Goal: Information Seeking & Learning: Check status

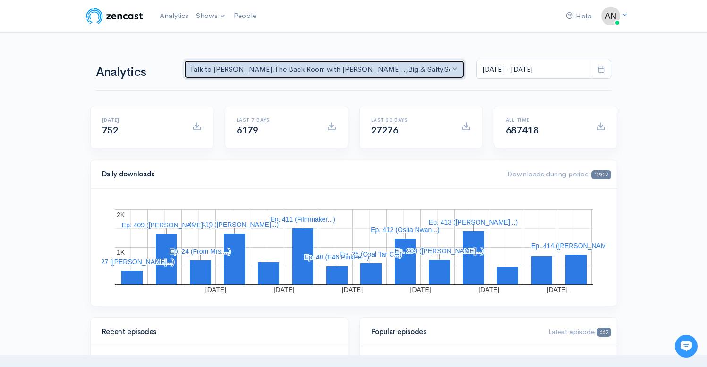
click at [410, 66] on div "Talk to [PERSON_NAME] , The Back Room with [PERSON_NAME].. , Big & Salty , Seri…" at bounding box center [320, 69] width 261 height 11
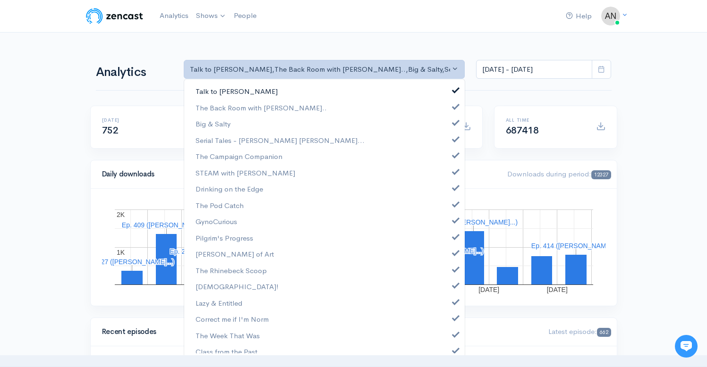
click at [454, 91] on span at bounding box center [456, 88] width 4 height 7
select select "10316"
click at [454, 121] on span at bounding box center [456, 121] width 4 height 7
click at [454, 138] on span at bounding box center [456, 138] width 4 height 7
click at [449, 159] on link "The Campaign Companion" at bounding box center [324, 156] width 280 height 17
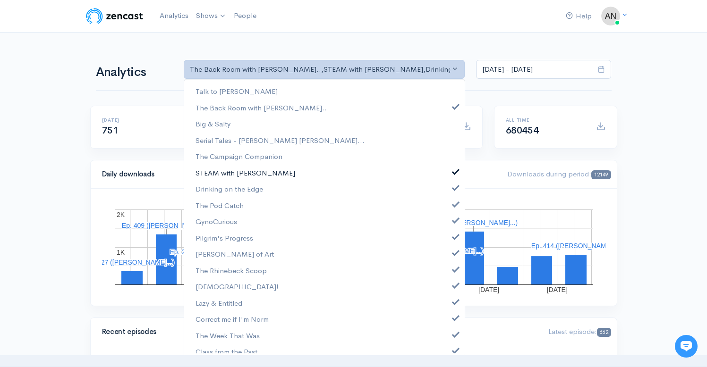
click at [454, 173] on span at bounding box center [456, 170] width 4 height 7
click at [454, 185] on span at bounding box center [456, 186] width 4 height 7
click at [454, 202] on span at bounding box center [456, 203] width 4 height 7
click at [454, 221] on span at bounding box center [456, 219] width 4 height 7
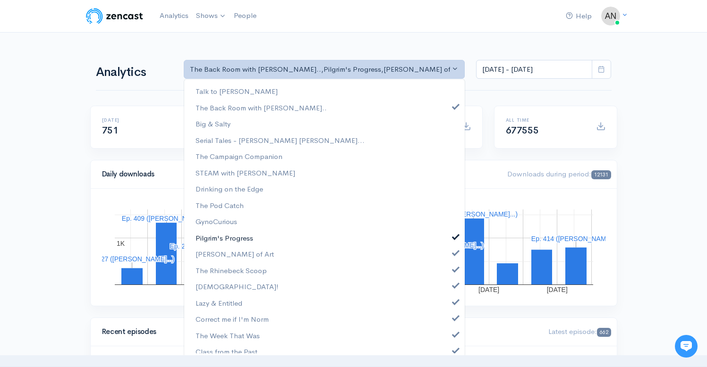
click at [454, 237] on span at bounding box center [456, 235] width 4 height 7
click at [448, 261] on link "[PERSON_NAME] of Art" at bounding box center [324, 254] width 280 height 17
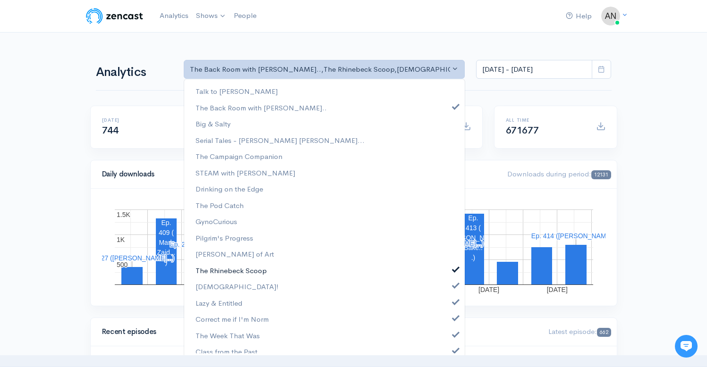
click at [449, 278] on link "The Rhinebeck Scoop" at bounding box center [324, 271] width 280 height 17
click at [449, 290] on link "[DEMOGRAPHIC_DATA]!" at bounding box center [324, 287] width 280 height 17
click at [454, 300] on span at bounding box center [456, 300] width 4 height 7
click at [448, 314] on link "Correct me if I'm Norm" at bounding box center [324, 319] width 280 height 17
click at [454, 331] on span at bounding box center [456, 333] width 4 height 7
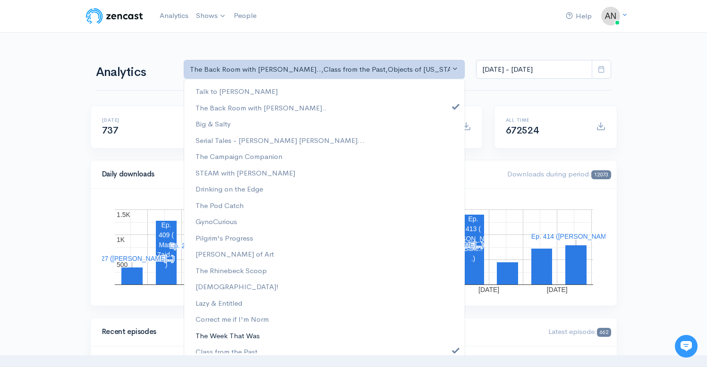
click at [448, 343] on link "The Week That Was" at bounding box center [324, 336] width 280 height 17
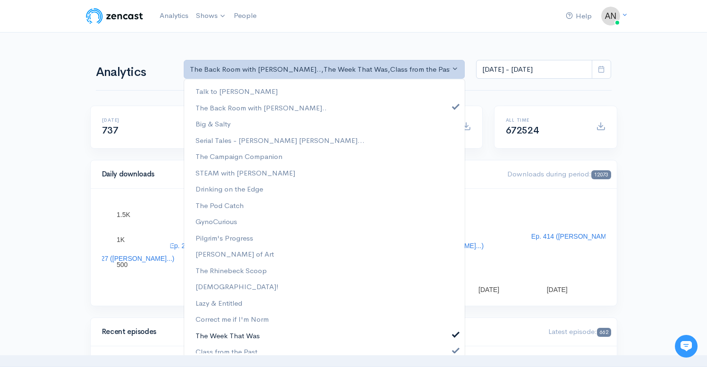
click at [449, 341] on link "The Week That Was" at bounding box center [324, 336] width 280 height 17
click at [454, 352] on span at bounding box center [456, 349] width 4 height 7
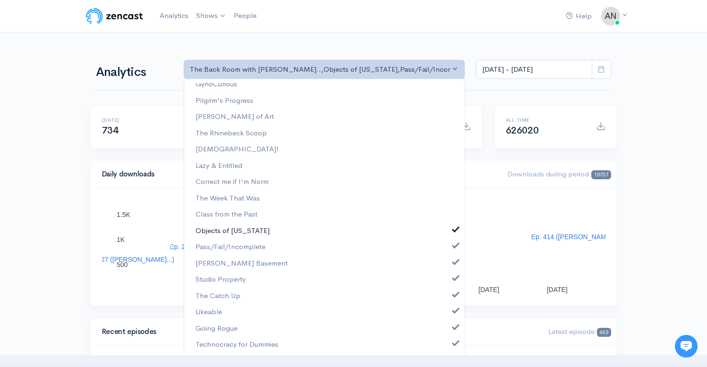
click at [454, 229] on span at bounding box center [456, 228] width 4 height 7
click at [454, 248] on span at bounding box center [456, 244] width 4 height 7
click at [454, 265] on span at bounding box center [456, 261] width 4 height 7
click at [454, 281] on span at bounding box center [456, 277] width 4 height 7
click at [454, 295] on span at bounding box center [456, 293] width 4 height 7
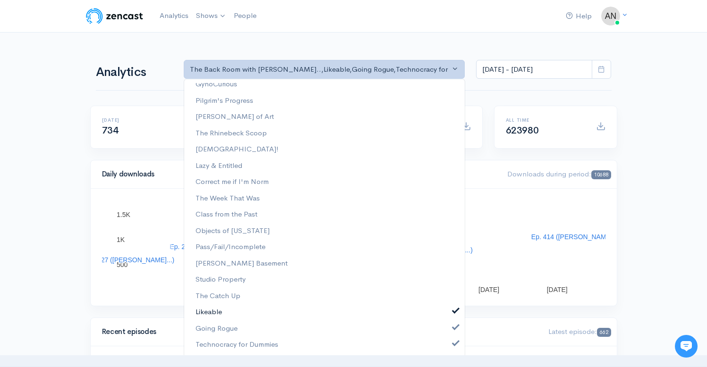
click at [448, 315] on link "Likeable" at bounding box center [324, 312] width 280 height 17
click at [454, 328] on span at bounding box center [456, 326] width 4 height 7
click at [450, 347] on link "Technocracy for Dummies" at bounding box center [324, 345] width 280 height 17
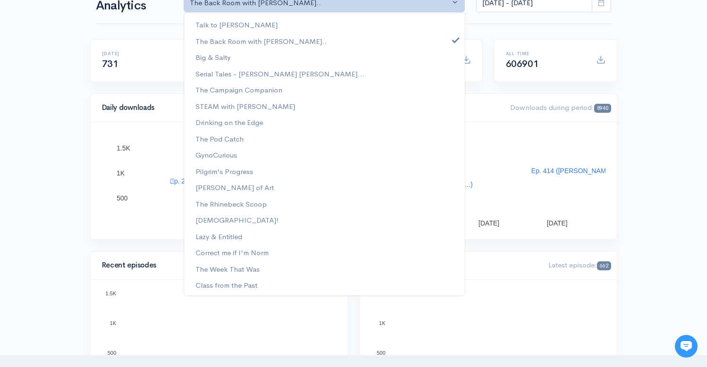
scroll to position [0, 0]
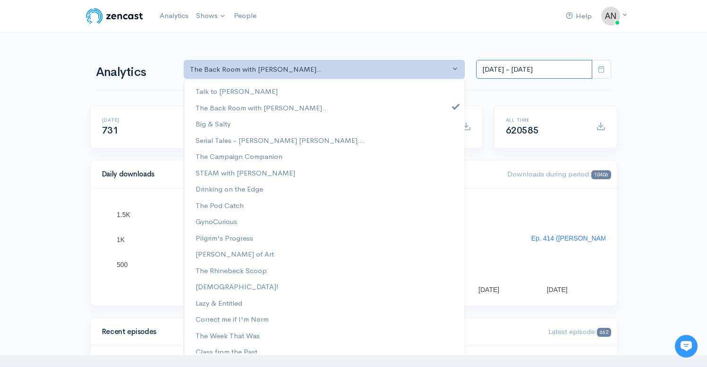
click at [532, 68] on input "[DATE] - [DATE]" at bounding box center [534, 69] width 116 height 19
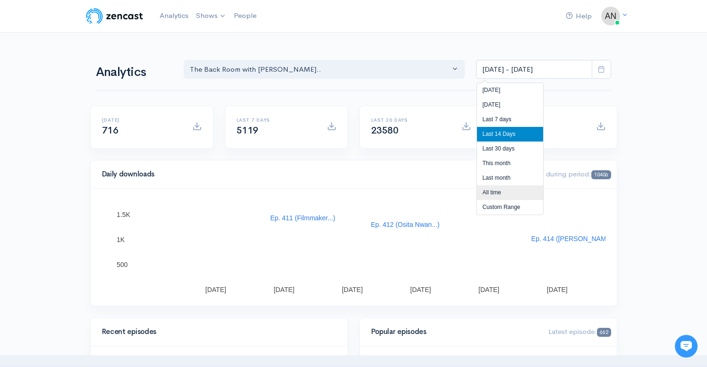
click at [495, 192] on li "All time" at bounding box center [510, 193] width 66 height 15
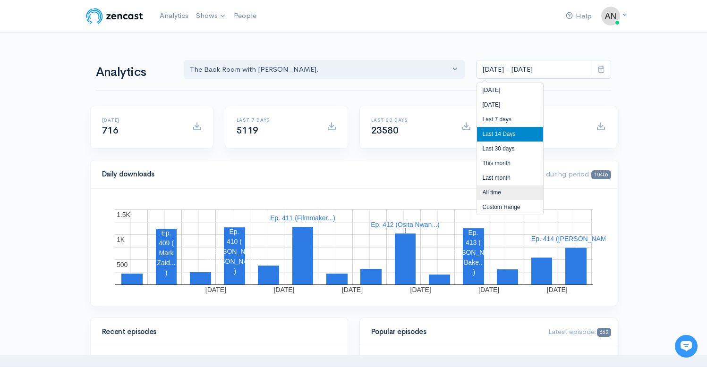
type input "[DATE] - [DATE]"
